Goal: Task Accomplishment & Management: Use online tool/utility

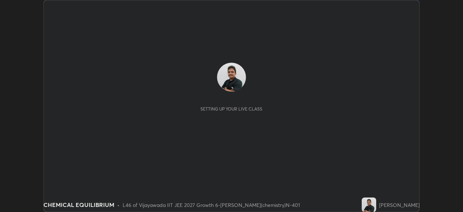
scroll to position [212, 463]
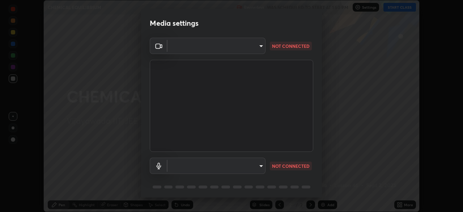
type input "2bd58049f5f114d9ad0fe751a30b8a6aabe45cc0510dad8fe464727eafc46ba8"
type input "default"
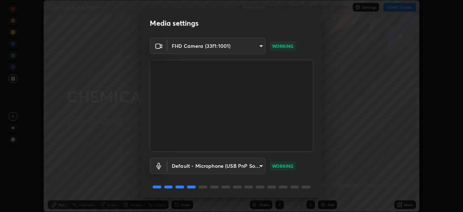
scroll to position [25, 0]
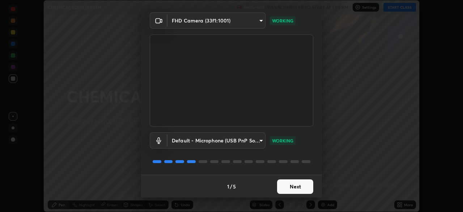
click at [295, 185] on button "Next" at bounding box center [295, 186] width 36 height 14
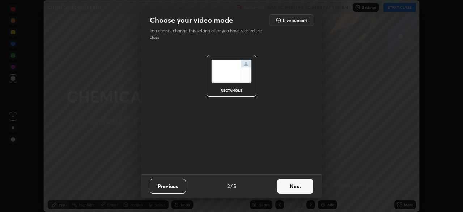
scroll to position [0, 0]
click at [299, 187] on button "Next" at bounding box center [295, 186] width 36 height 14
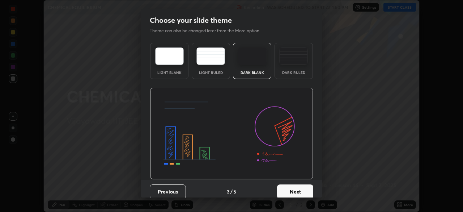
click at [297, 189] on button "Next" at bounding box center [295, 191] width 36 height 14
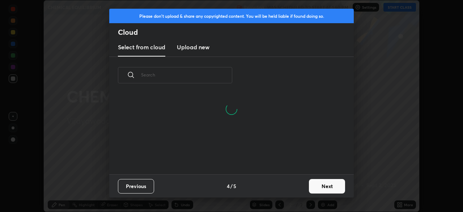
click at [325, 186] on button "Next" at bounding box center [327, 186] width 36 height 14
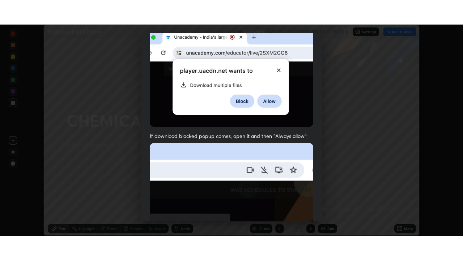
scroll to position [173, 0]
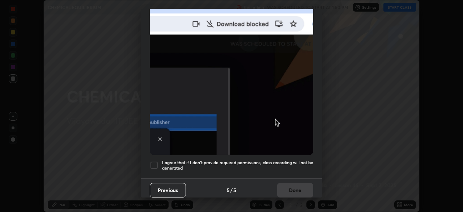
click at [156, 161] on div at bounding box center [154, 165] width 9 height 9
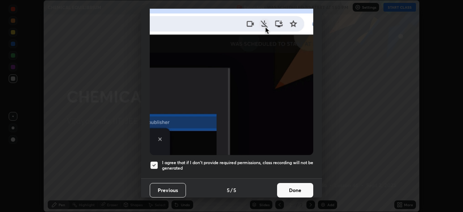
click at [289, 187] on button "Done" at bounding box center [295, 190] width 36 height 14
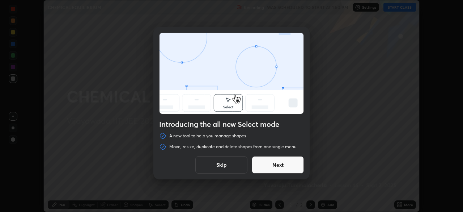
click at [226, 164] on button "Skip" at bounding box center [221, 164] width 52 height 17
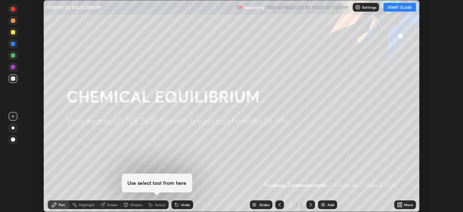
click at [401, 8] on button "START CLASS" at bounding box center [399, 7] width 33 height 9
click at [408, 206] on div "More" at bounding box center [408, 205] width 9 height 4
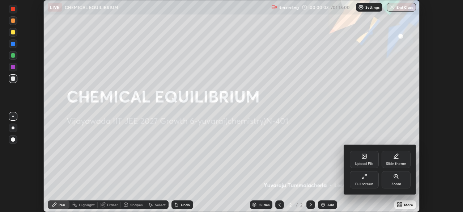
click at [364, 182] on div "Full screen" at bounding box center [364, 184] width 18 height 4
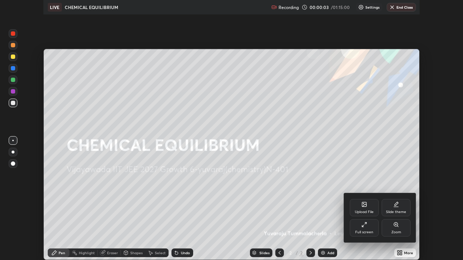
scroll to position [260, 463]
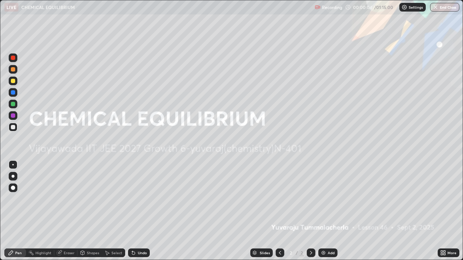
click at [328, 211] on div "Add" at bounding box center [331, 253] width 7 height 4
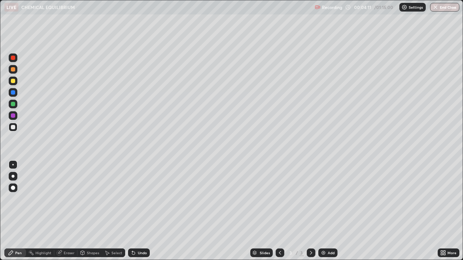
click at [132, 211] on icon at bounding box center [132, 251] width 1 height 1
click at [136, 211] on div "Undo" at bounding box center [139, 253] width 22 height 9
click at [13, 106] on div at bounding box center [13, 104] width 4 height 4
click at [13, 82] on div at bounding box center [13, 81] width 4 height 4
click at [142, 211] on div "Undo" at bounding box center [142, 253] width 9 height 4
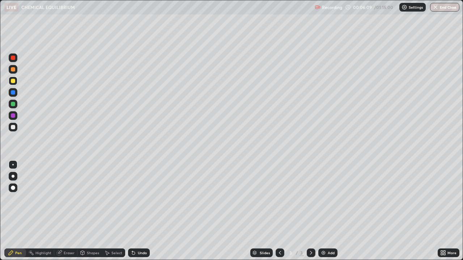
click at [143, 211] on div "Undo" at bounding box center [142, 253] width 9 height 4
click at [144, 211] on div "Undo" at bounding box center [142, 253] width 9 height 4
click at [147, 211] on div "Undo" at bounding box center [139, 253] width 22 height 9
click at [140, 211] on div "Undo" at bounding box center [142, 253] width 9 height 4
click at [139, 211] on div "Undo" at bounding box center [139, 253] width 22 height 9
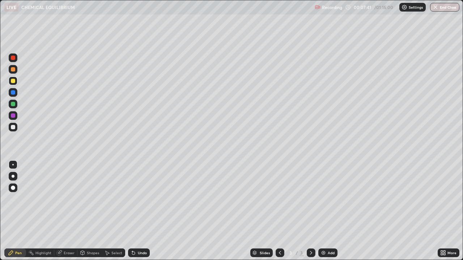
click at [138, 211] on div "Undo" at bounding box center [142, 253] width 9 height 4
click at [144, 211] on div "Undo" at bounding box center [139, 253] width 22 height 9
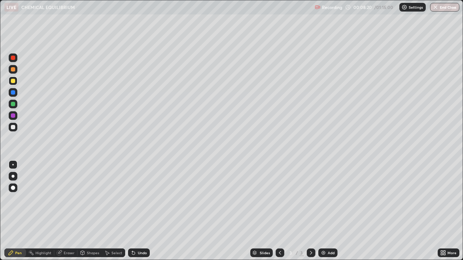
click at [143, 211] on div "Undo" at bounding box center [142, 253] width 9 height 4
click at [142, 211] on div "Undo" at bounding box center [142, 253] width 9 height 4
click at [141, 211] on div "Undo" at bounding box center [142, 253] width 9 height 4
click at [138, 211] on div "Undo" at bounding box center [142, 253] width 9 height 4
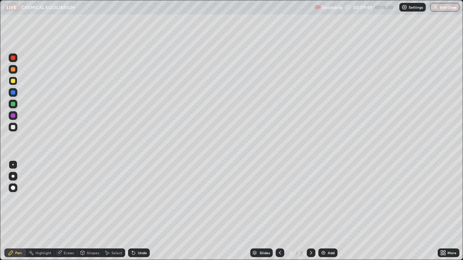
click at [323, 211] on img at bounding box center [324, 253] width 6 height 6
click at [276, 211] on div at bounding box center [280, 253] width 9 height 9
click at [310, 211] on icon at bounding box center [311, 253] width 6 height 6
click at [138, 211] on div "Undo" at bounding box center [142, 253] width 9 height 4
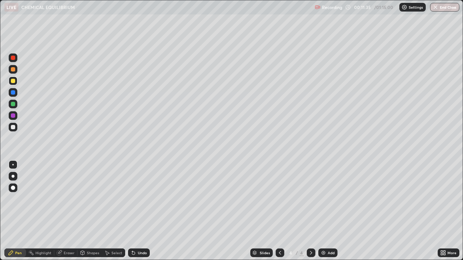
click at [12, 84] on div at bounding box center [13, 81] width 9 height 9
click at [12, 105] on div at bounding box center [13, 104] width 4 height 4
click at [138, 211] on div "Undo" at bounding box center [142, 253] width 9 height 4
click at [135, 211] on icon at bounding box center [134, 253] width 6 height 6
click at [135, 211] on div "Undo" at bounding box center [139, 253] width 22 height 9
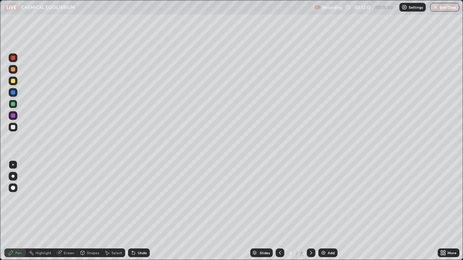
click at [138, 211] on div "Undo" at bounding box center [142, 253] width 9 height 4
click at [137, 211] on div "Undo" at bounding box center [139, 253] width 22 height 9
click at [14, 128] on div at bounding box center [13, 127] width 4 height 4
click at [12, 82] on div at bounding box center [13, 81] width 4 height 4
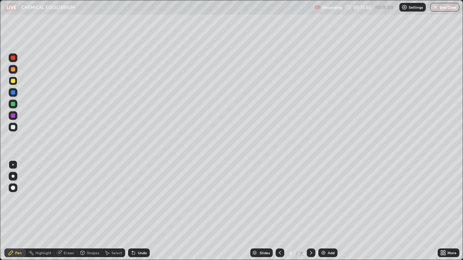
click at [67, 211] on div "Eraser" at bounding box center [69, 253] width 11 height 4
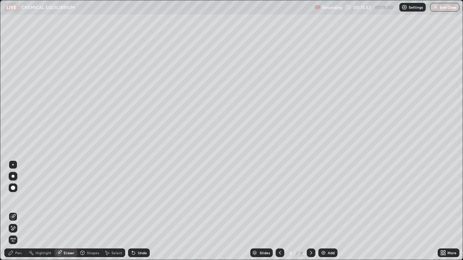
click at [17, 211] on div "Pen" at bounding box center [18, 253] width 7 height 4
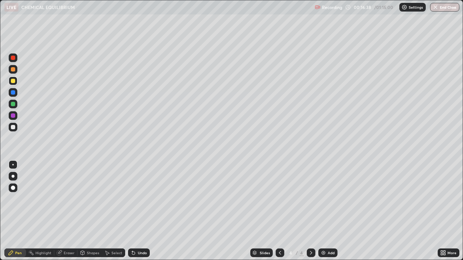
click at [138, 211] on div "Undo" at bounding box center [142, 253] width 9 height 4
click at [136, 211] on div "Undo" at bounding box center [139, 253] width 22 height 9
click at [137, 211] on div "Undo" at bounding box center [139, 253] width 22 height 9
click at [135, 211] on div "Undo" at bounding box center [139, 253] width 22 height 9
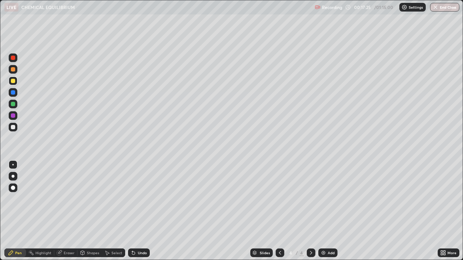
click at [136, 211] on div "Undo" at bounding box center [139, 253] width 22 height 9
click at [135, 211] on div "Undo" at bounding box center [139, 253] width 22 height 9
click at [16, 129] on div at bounding box center [13, 127] width 9 height 9
click at [328, 211] on div "Add" at bounding box center [331, 253] width 7 height 4
click at [135, 211] on icon at bounding box center [134, 253] width 6 height 6
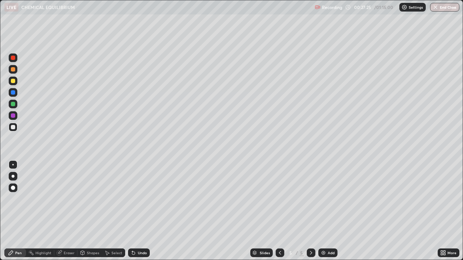
click at [140, 211] on div "Undo" at bounding box center [142, 253] width 9 height 4
click at [144, 211] on div "Undo" at bounding box center [142, 253] width 9 height 4
click at [13, 103] on div at bounding box center [13, 104] width 4 height 4
click at [13, 70] on div at bounding box center [13, 69] width 4 height 4
click at [139, 211] on div "Undo" at bounding box center [142, 253] width 9 height 4
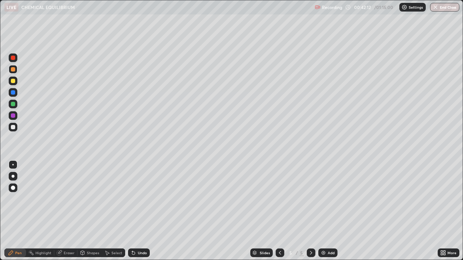
click at [13, 81] on div at bounding box center [13, 81] width 4 height 4
click at [146, 211] on div "Undo" at bounding box center [142, 253] width 9 height 4
click at [139, 211] on div "Undo" at bounding box center [142, 253] width 9 height 4
click at [140, 211] on div "Undo" at bounding box center [142, 253] width 9 height 4
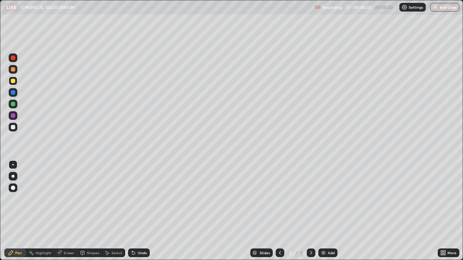
click at [325, 211] on img at bounding box center [324, 253] width 6 height 6
click at [13, 71] on div at bounding box center [13, 69] width 4 height 4
click at [136, 211] on div "Undo" at bounding box center [139, 253] width 22 height 9
click at [138, 211] on div "Undo" at bounding box center [142, 253] width 9 height 4
click at [15, 106] on div at bounding box center [13, 104] width 9 height 9
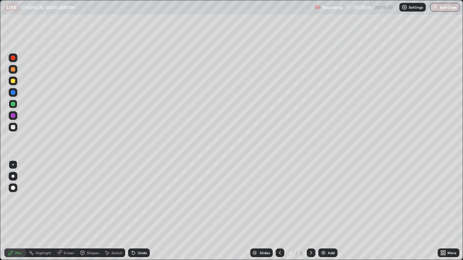
click at [331, 211] on div "Add" at bounding box center [331, 253] width 7 height 4
click at [13, 127] on div at bounding box center [13, 127] width 4 height 4
click at [146, 211] on div "Undo" at bounding box center [139, 253] width 22 height 9
click at [143, 211] on div "Undo" at bounding box center [142, 253] width 9 height 4
click at [138, 211] on div "Undo" at bounding box center [142, 253] width 9 height 4
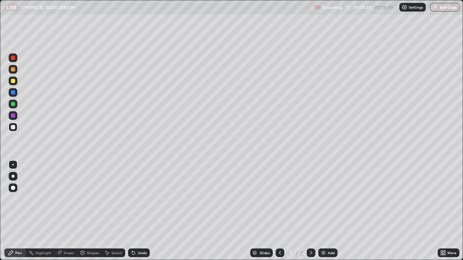
click at [143, 211] on div "Undo" at bounding box center [142, 253] width 9 height 4
click at [0, 163] on div "Setting up your live class" at bounding box center [231, 130] width 463 height 260
click at [13, 81] on div at bounding box center [13, 81] width 4 height 4
click at [326, 211] on div "Add" at bounding box center [327, 253] width 19 height 9
click at [138, 211] on div "Undo" at bounding box center [142, 253] width 9 height 4
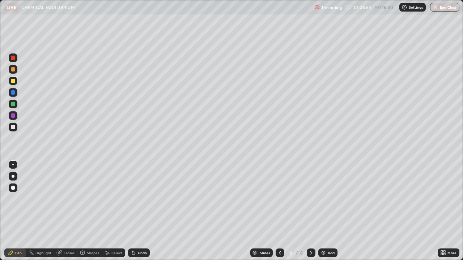
click at [138, 211] on div "Undo" at bounding box center [139, 253] width 22 height 9
click at [140, 211] on div "Undo" at bounding box center [142, 253] width 9 height 4
click at [139, 211] on div "Undo" at bounding box center [142, 253] width 9 height 4
click at [140, 211] on div "Undo" at bounding box center [139, 253] width 22 height 9
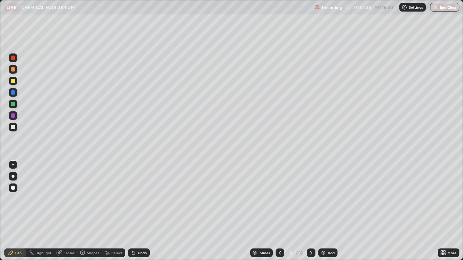
click at [11, 104] on div at bounding box center [13, 104] width 4 height 4
click at [141, 211] on div "Undo" at bounding box center [142, 253] width 9 height 4
click at [138, 211] on div "Undo" at bounding box center [142, 253] width 9 height 4
click at [140, 211] on div "Undo" at bounding box center [139, 253] width 22 height 9
click at [141, 211] on div "Undo" at bounding box center [139, 253] width 22 height 9
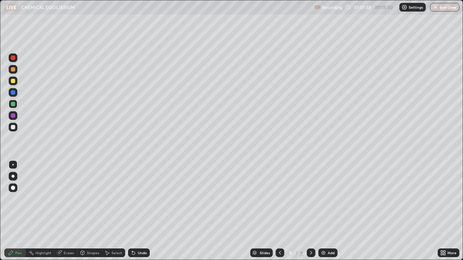
click at [140, 211] on div "Undo" at bounding box center [142, 253] width 9 height 4
click at [447, 8] on button "End Class" at bounding box center [445, 7] width 29 height 9
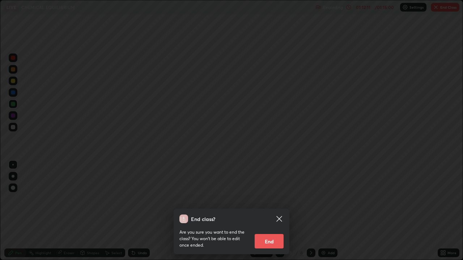
click at [272, 211] on button "End" at bounding box center [269, 241] width 29 height 14
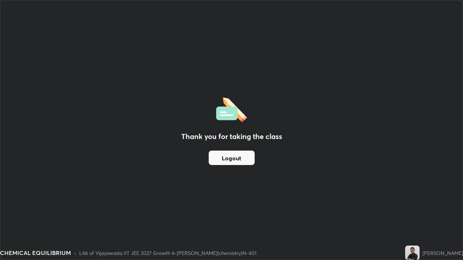
click at [249, 159] on button "Logout" at bounding box center [232, 158] width 46 height 14
click at [245, 162] on button "Logout" at bounding box center [232, 158] width 46 height 14
click at [240, 159] on button "Logout" at bounding box center [232, 158] width 46 height 14
click at [242, 155] on button "Logout" at bounding box center [232, 158] width 46 height 14
